Goal: Task Accomplishment & Management: Use online tool/utility

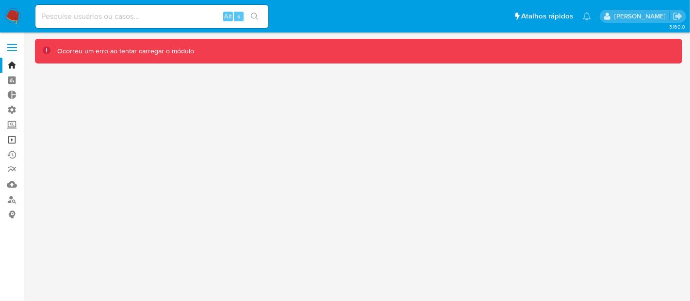
click at [11, 143] on link "Operações em massa" at bounding box center [57, 139] width 115 height 15
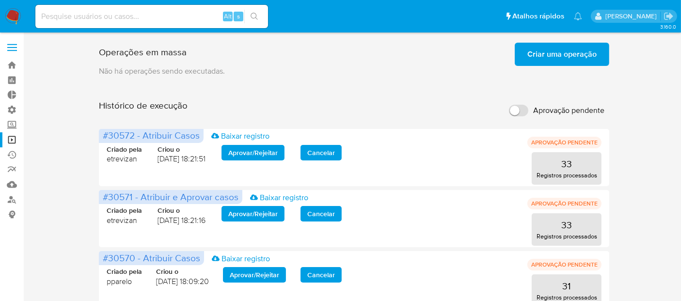
drag, startPoint x: 370, startPoint y: 256, endPoint x: 626, endPoint y: 147, distance: 278.4
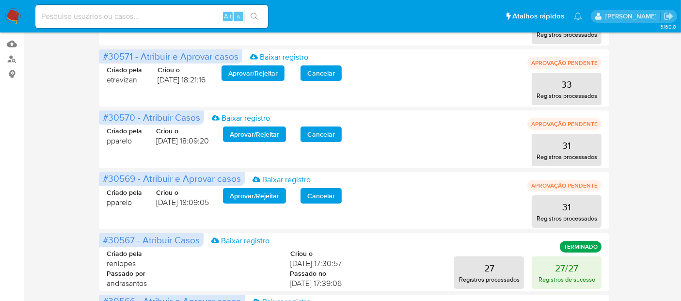
scroll to position [172, 0]
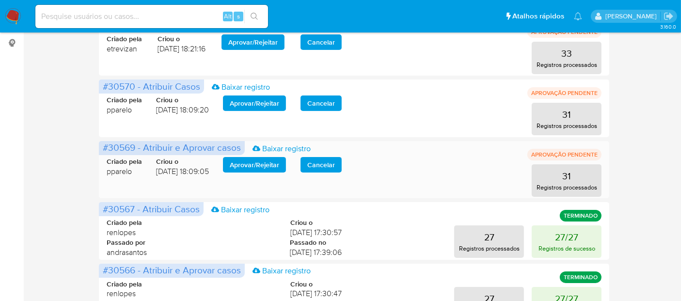
click at [269, 163] on span "Aprovar / Rejeitar" at bounding box center [254, 165] width 49 height 14
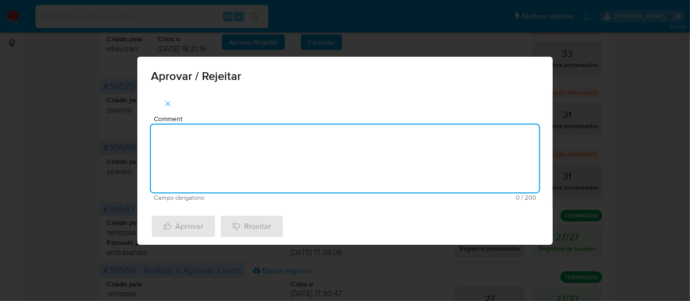
click at [269, 163] on textarea "Comment" at bounding box center [345, 159] width 388 height 68
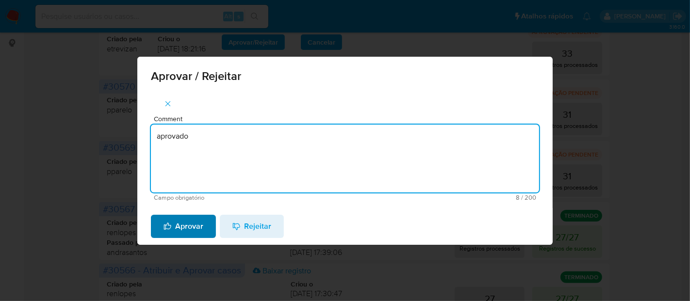
type textarea "aprovado"
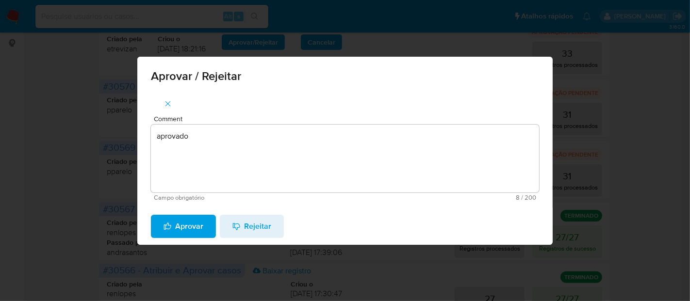
click at [193, 228] on span "Aprovar" at bounding box center [183, 226] width 40 height 21
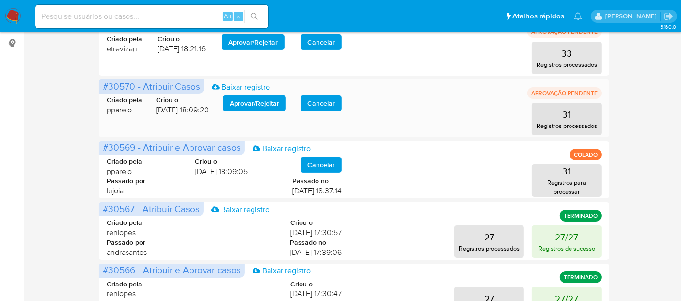
click at [262, 101] on span "Aprovar / Rejeitar" at bounding box center [254, 104] width 49 height 14
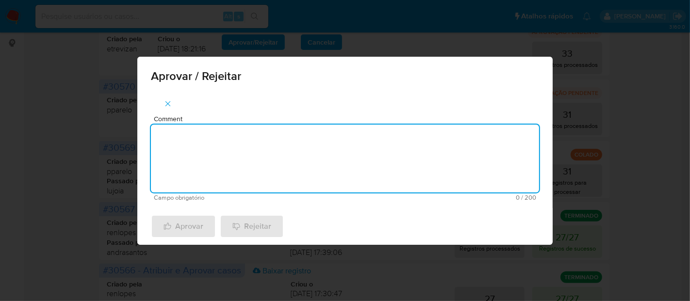
click at [275, 154] on textarea "Comment" at bounding box center [345, 159] width 388 height 68
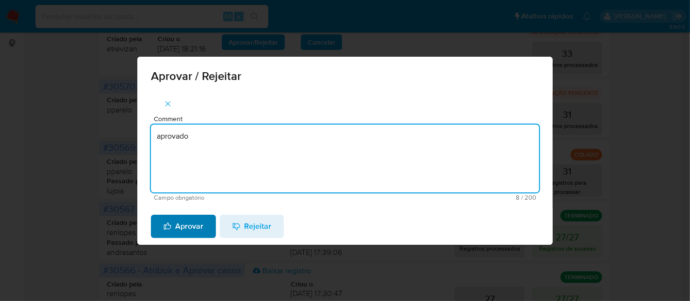
type textarea "aprovado"
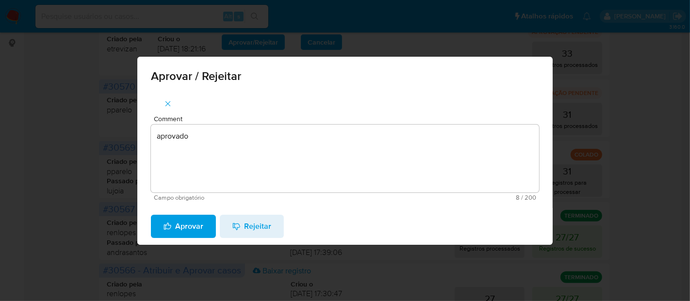
click at [196, 230] on span "Aprovar" at bounding box center [183, 226] width 40 height 21
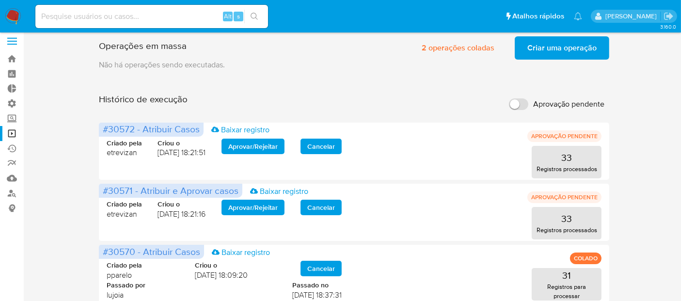
scroll to position [0, 0]
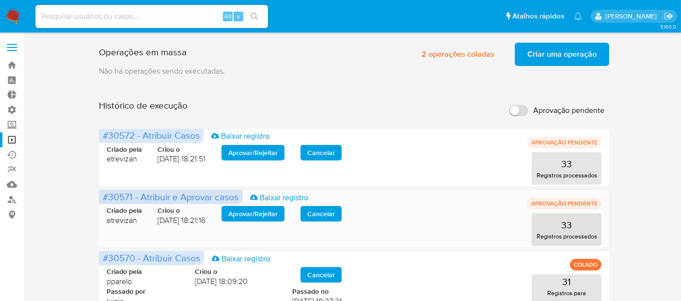
click at [260, 213] on span "Aprovar / Rejeitar" at bounding box center [252, 214] width 49 height 14
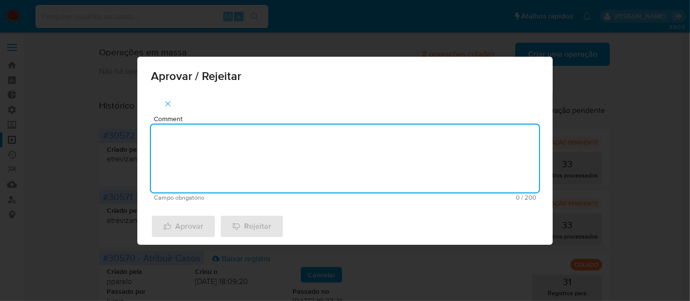
click at [263, 165] on textarea "Comment" at bounding box center [345, 159] width 388 height 68
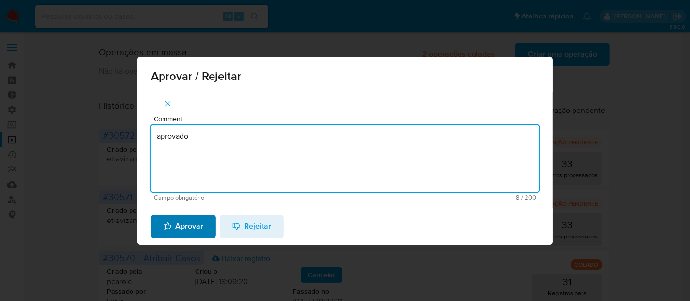
type textarea "aprovado"
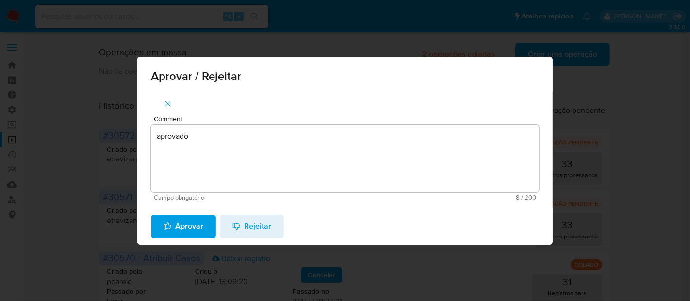
click at [198, 228] on span "Aprovar" at bounding box center [183, 226] width 40 height 21
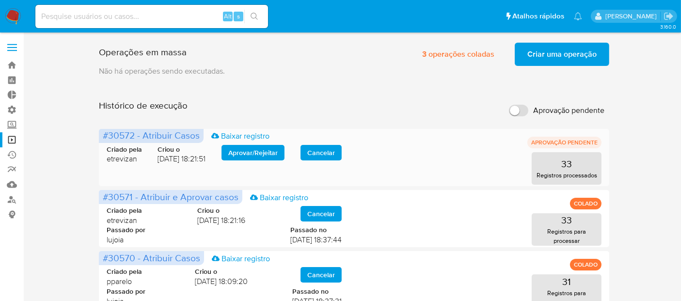
click at [261, 153] on span "Aprovar / Rejeitar" at bounding box center [252, 153] width 49 height 14
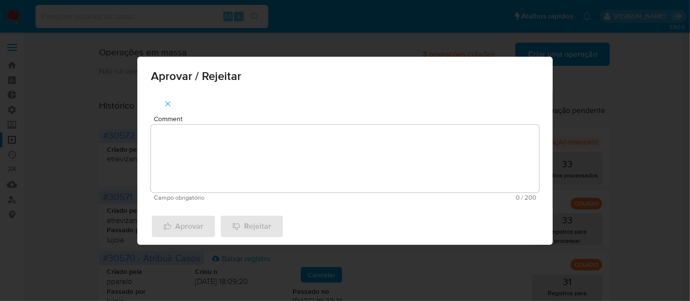
click at [238, 170] on textarea "Comment" at bounding box center [345, 159] width 388 height 68
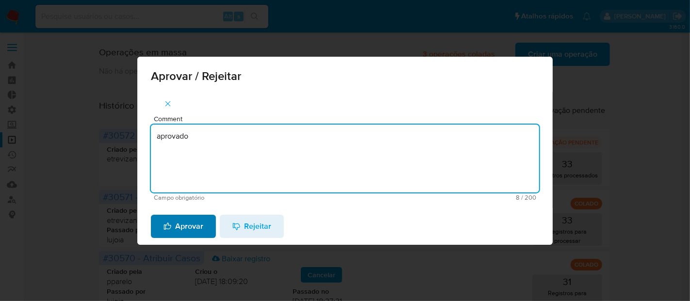
type textarea "aprovado"
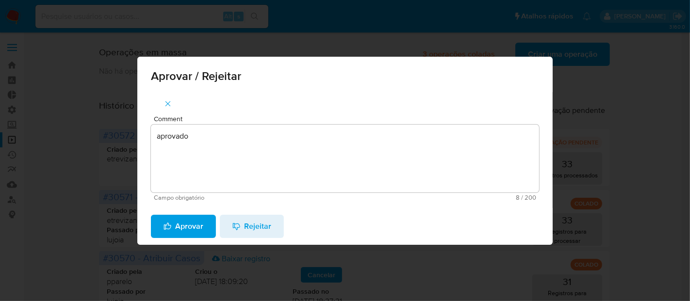
click at [199, 228] on span "Aprovar" at bounding box center [183, 226] width 40 height 21
